Goal: Task Accomplishment & Management: Use online tool/utility

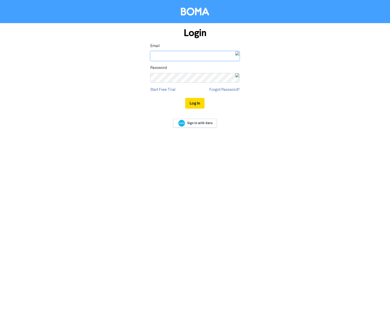
click at [191, 56] on input "email" at bounding box center [194, 56] width 89 height 10
type input "[EMAIL_ADDRESS][DOMAIN_NAME]"
click at [237, 55] on img at bounding box center [237, 55] width 4 height 9
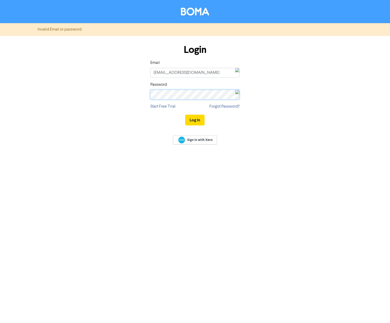
drag, startPoint x: 222, startPoint y: 75, endPoint x: 143, endPoint y: 93, distance: 81.2
click at [143, 93] on div "Login Email [EMAIL_ADDRESS][DOMAIN_NAME] Password Start Free Trial Forgot Passw…" at bounding box center [195, 85] width 290 height 91
click at [195, 121] on button "Log In" at bounding box center [194, 120] width 19 height 11
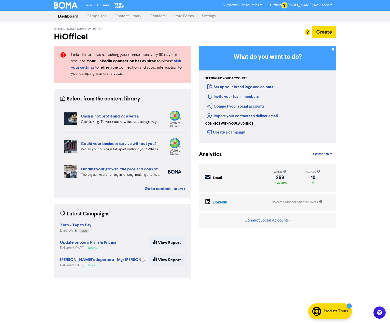
drag, startPoint x: 101, startPoint y: 17, endPoint x: 104, endPoint y: 17, distance: 3.3
click at [101, 17] on link "Campaigns" at bounding box center [96, 16] width 28 height 10
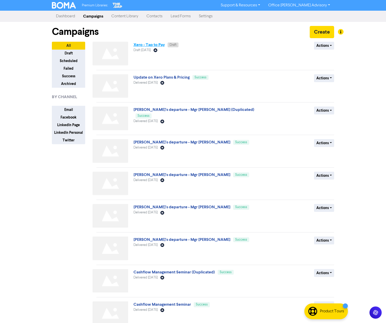
click at [152, 44] on link "Xero - Tap to Pay" at bounding box center [148, 44] width 31 height 5
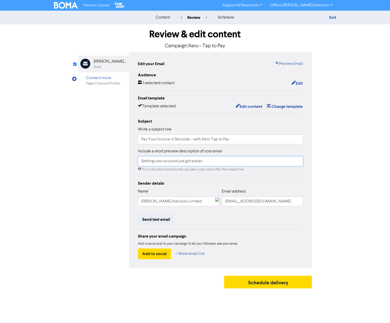
drag, startPoint x: 204, startPoint y: 161, endPoint x: 125, endPoint y: 156, distance: 79.5
click at [126, 156] on div "Email Created with Sketch. [PERSON_NAME] Advisory Limited Email Connect more Pa…" at bounding box center [195, 160] width 234 height 216
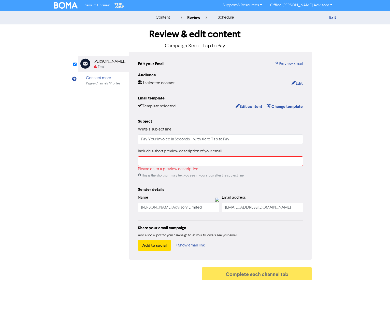
click at [334, 181] on div "Review & edit content Campaign: Xero - Tap to Pay Email Created with Sketch. [P…" at bounding box center [195, 153] width 290 height 258
click at [218, 164] on input "text" at bounding box center [220, 161] width 165 height 10
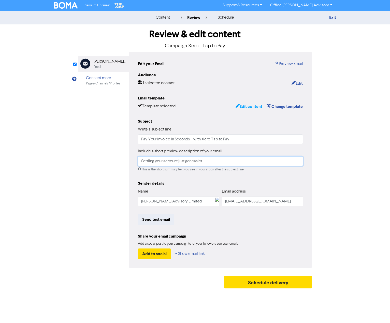
type input "Settling your account just got easier."
click at [254, 105] on button "Edit content" at bounding box center [248, 106] width 27 height 7
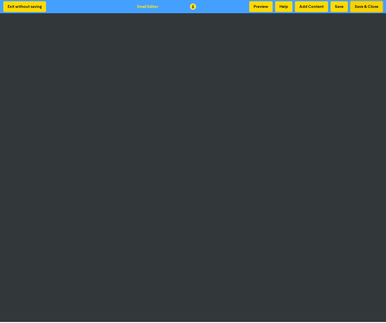
click at [362, 5] on button "Save & Close" at bounding box center [366, 6] width 32 height 11
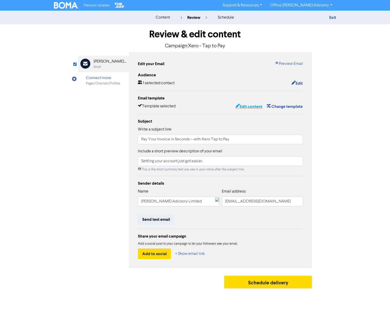
click at [247, 108] on button "Edit content" at bounding box center [248, 106] width 27 height 7
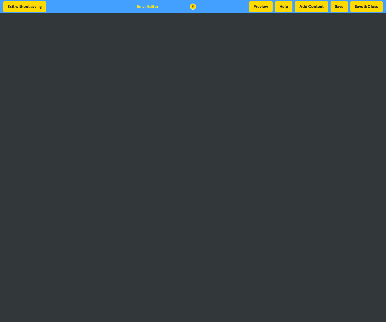
scroll to position [1, 0]
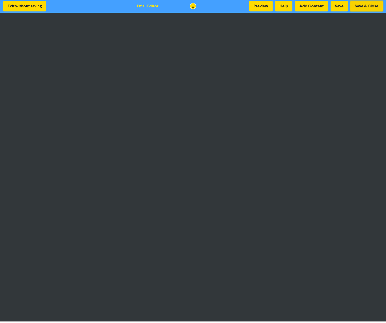
click at [364, 5] on button "Save & Close" at bounding box center [366, 6] width 32 height 11
